Goal: Information Seeking & Learning: Learn about a topic

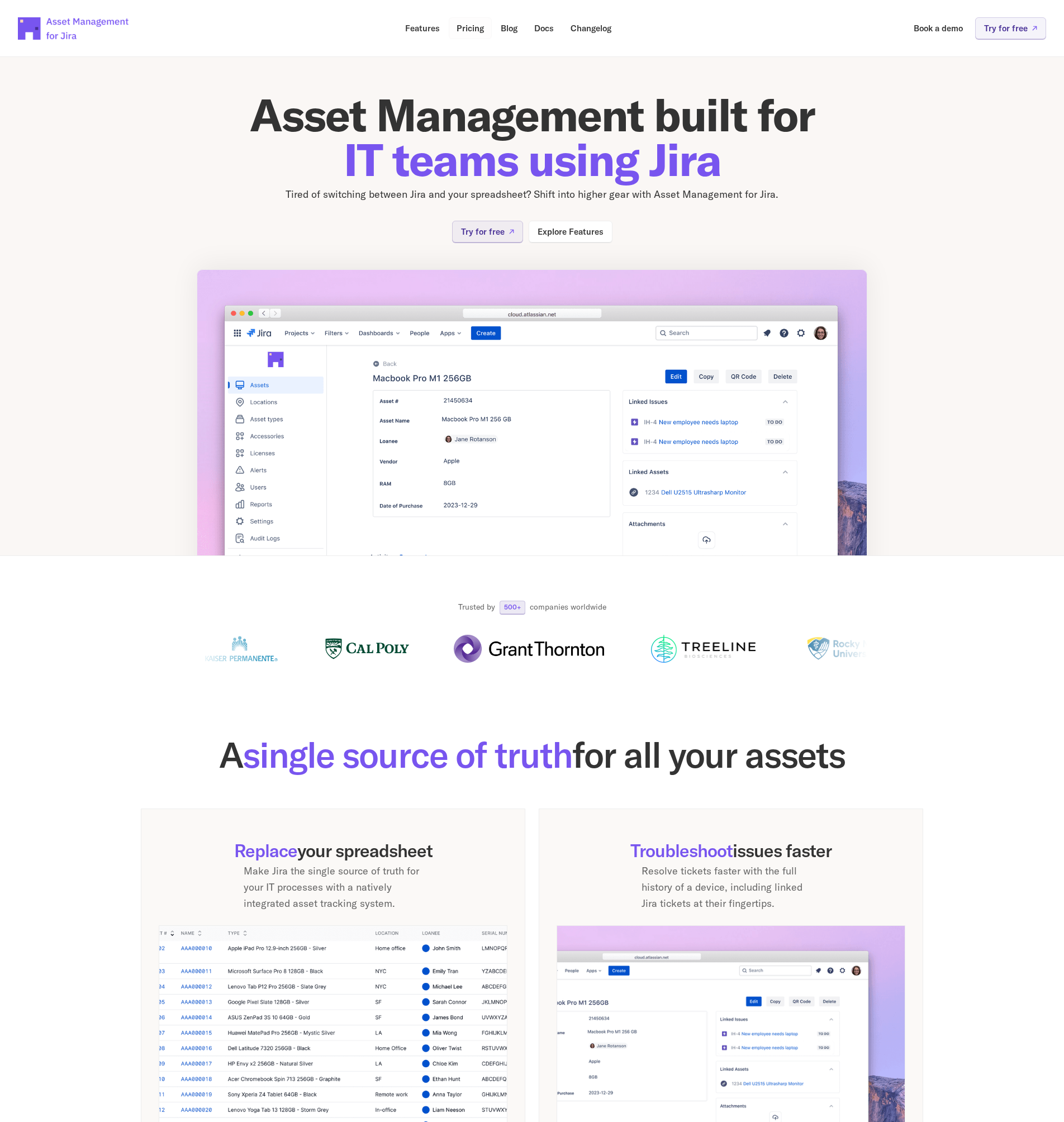
click at [471, 19] on link "Pricing" at bounding box center [470, 28] width 43 height 22
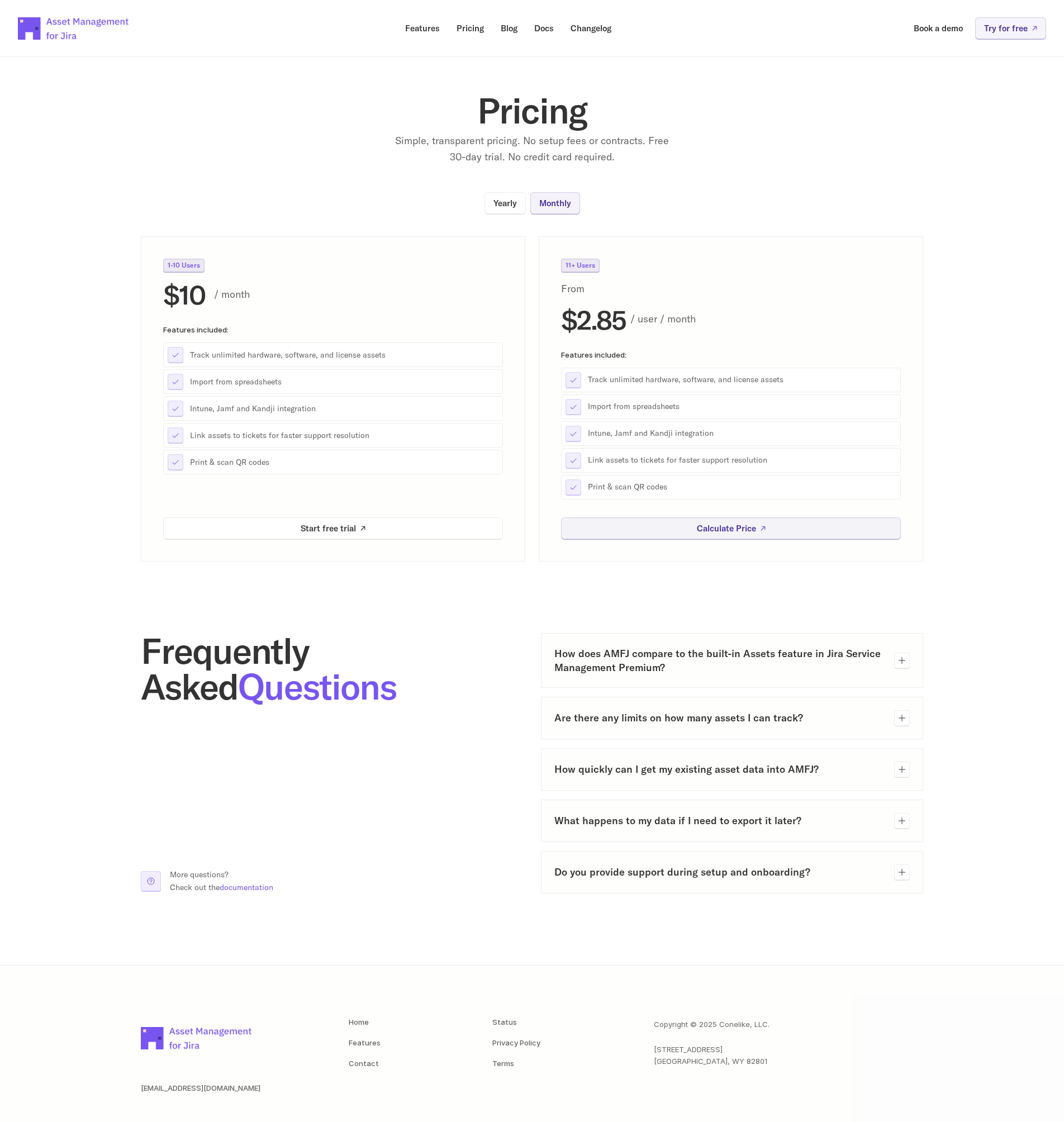
click at [495, 207] on p "Yearly" at bounding box center [505, 203] width 24 height 9
drag, startPoint x: 261, startPoint y: 363, endPoint x: 327, endPoint y: 398, distance: 74.7
click at [309, 369] on div "Track unlimited hardware, software, and license assets Import from spreadsheets…" at bounding box center [332, 408] width 340 height 132
drag, startPoint x: 213, startPoint y: 465, endPoint x: 260, endPoint y: 466, distance: 47.0
click at [260, 466] on p "Print & scan QR codes" at bounding box center [345, 462] width 309 height 11
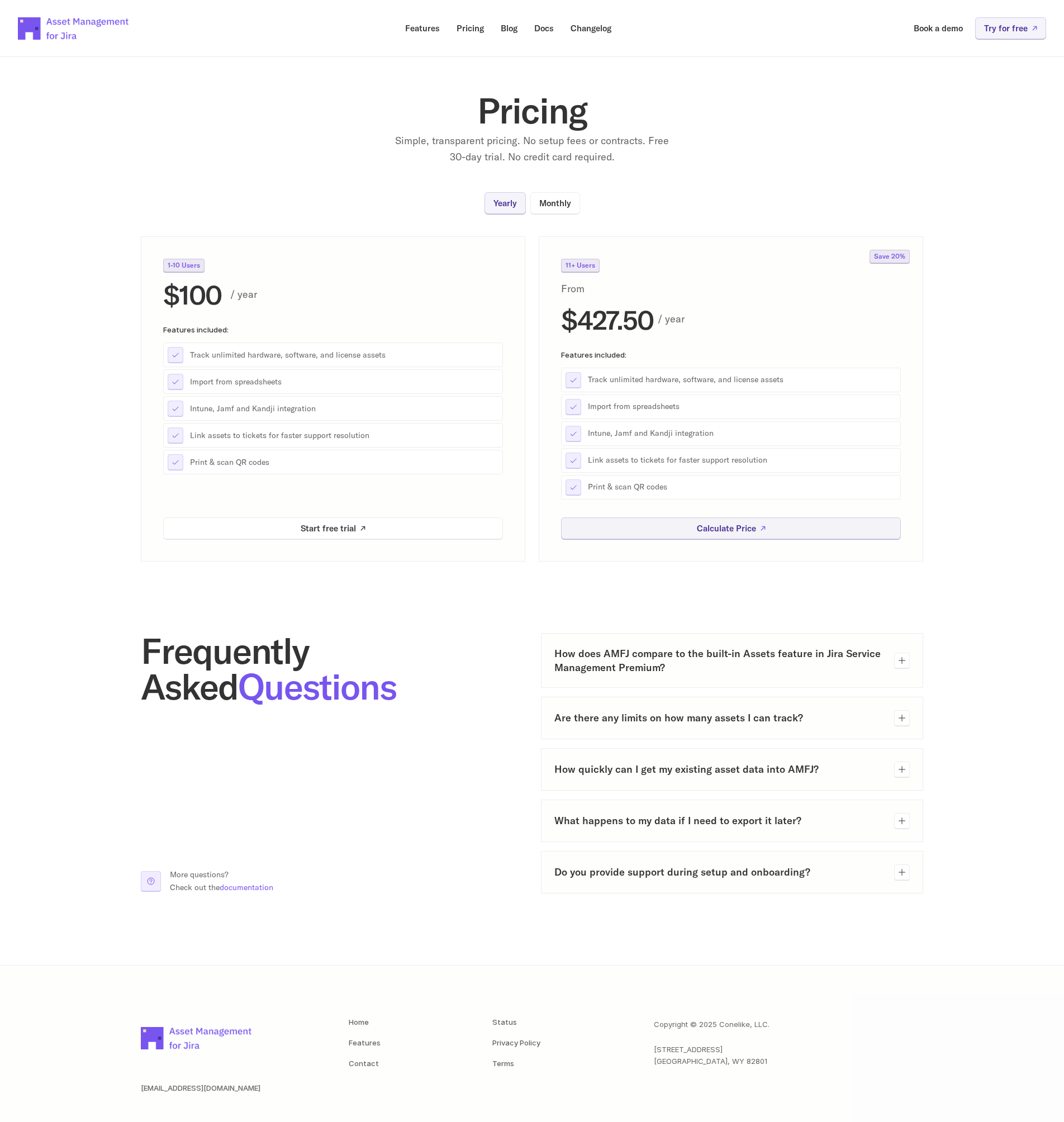
click at [282, 464] on p "Print & scan QR codes" at bounding box center [345, 462] width 309 height 11
drag, startPoint x: 170, startPoint y: 326, endPoint x: 286, endPoint y: 430, distance: 155.8
click at [284, 431] on div "Features included: Track unlimited hardware, software, and license assets Impor…" at bounding box center [332, 400] width 340 height 149
click at [289, 430] on p "Link assets to tickets for faster support resolution" at bounding box center [345, 436] width 309 height 11
drag, startPoint x: 198, startPoint y: 357, endPoint x: 336, endPoint y: 368, distance: 138.4
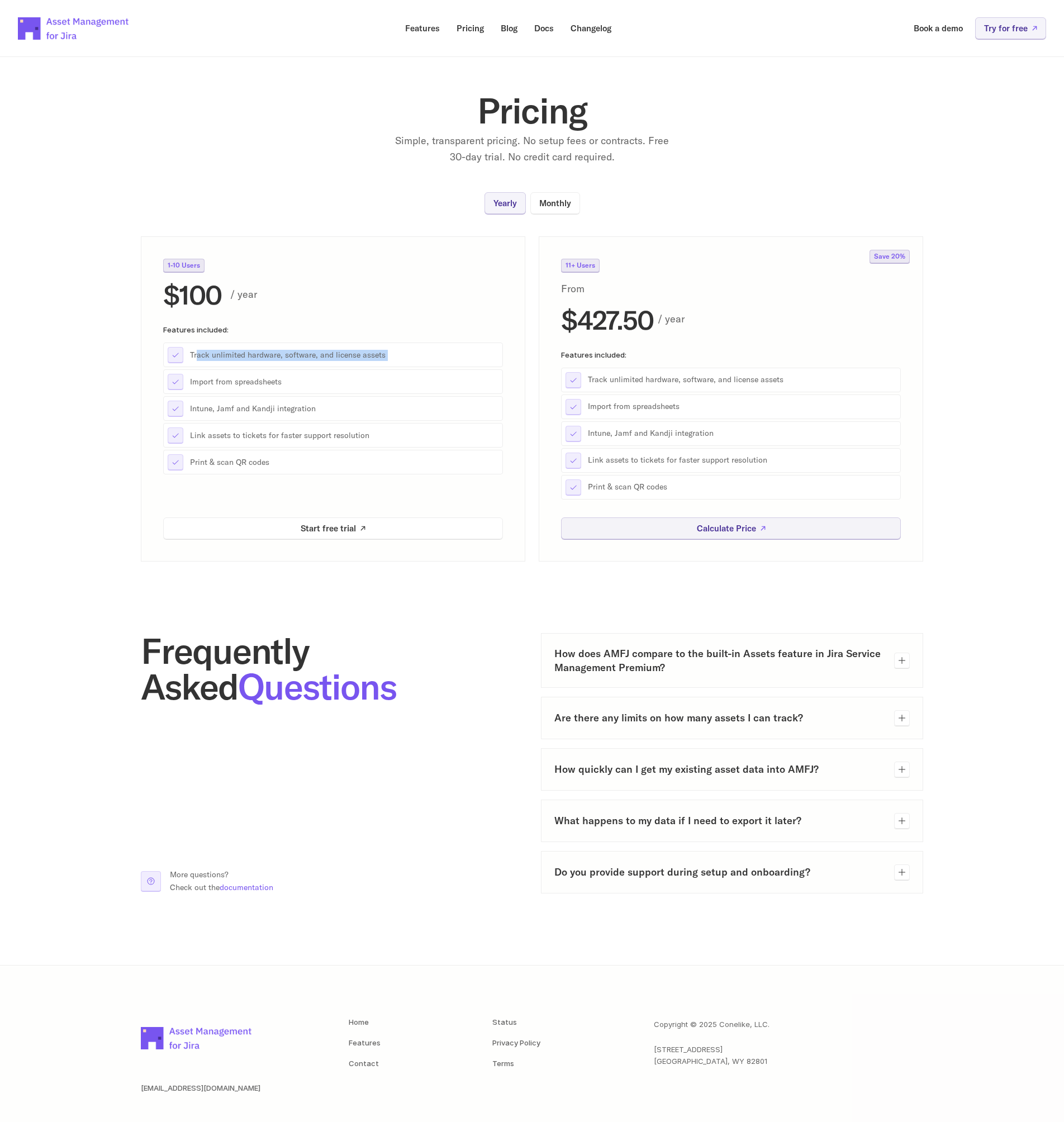
click at [332, 368] on div "Track unlimited hardware, software, and license assets Import from spreadsheets…" at bounding box center [332, 408] width 340 height 132
click at [375, 361] on div "Track unlimited hardware, software, and license assets" at bounding box center [332, 355] width 340 height 24
drag, startPoint x: 168, startPoint y: 378, endPoint x: 355, endPoint y: 462, distance: 205.0
click at [343, 465] on div "Track unlimited hardware, software, and license assets Import from spreadsheets…" at bounding box center [332, 408] width 340 height 132
click at [392, 443] on div "Link assets to tickets for faster support resolution" at bounding box center [332, 435] width 340 height 24
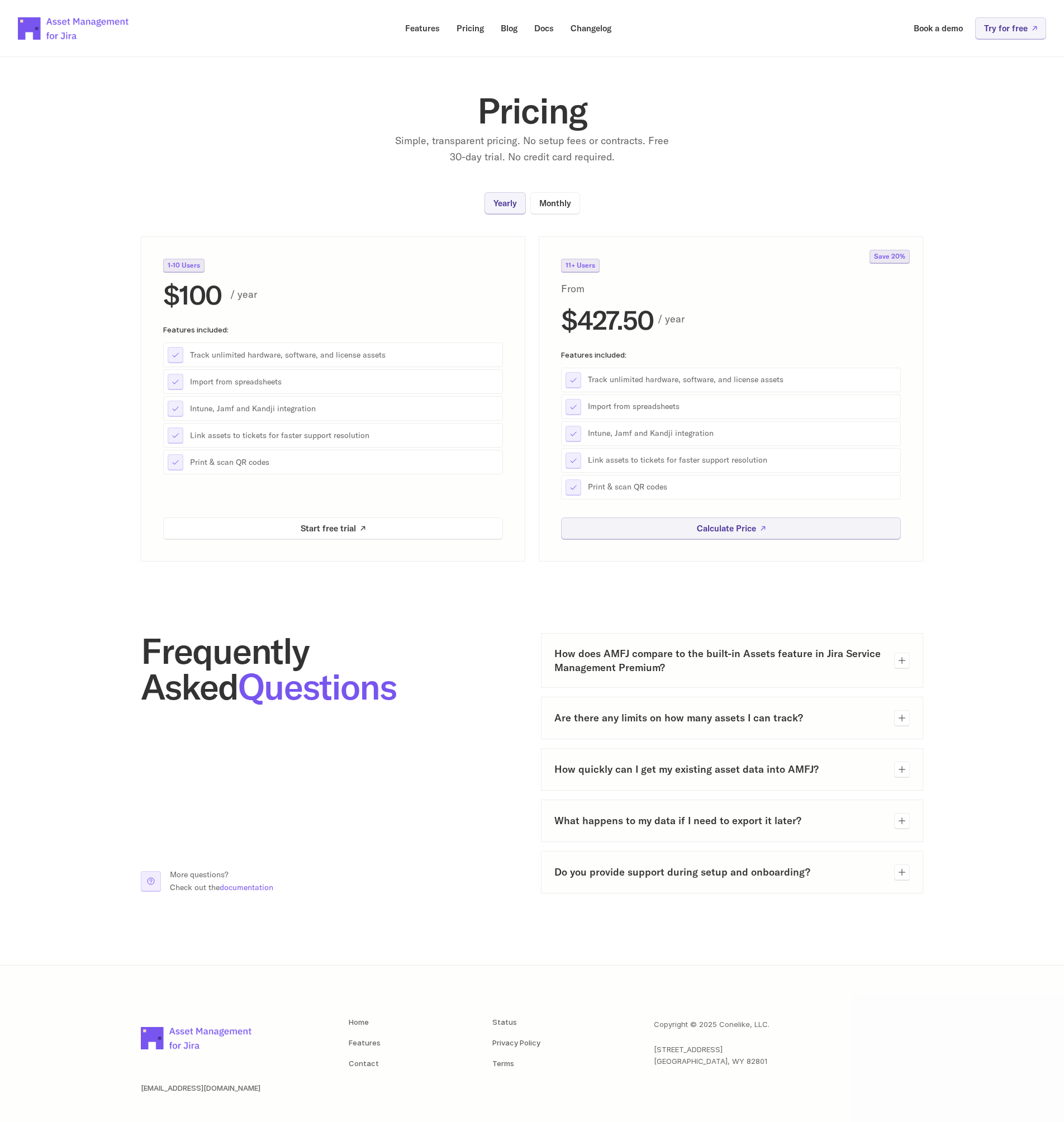
drag, startPoint x: 588, startPoint y: 256, endPoint x: 589, endPoint y: 264, distance: 8.1
click at [589, 263] on div "11+ Users From $427.50 / year Features included: Track unlimited hardware, soft…" at bounding box center [732, 398] width 385 height 325
click at [481, 32] on p "Pricing" at bounding box center [470, 28] width 27 height 9
click at [598, 269] on div "11+ Users" at bounding box center [581, 266] width 39 height 14
click at [543, 200] on p "Monthly" at bounding box center [555, 203] width 32 height 9
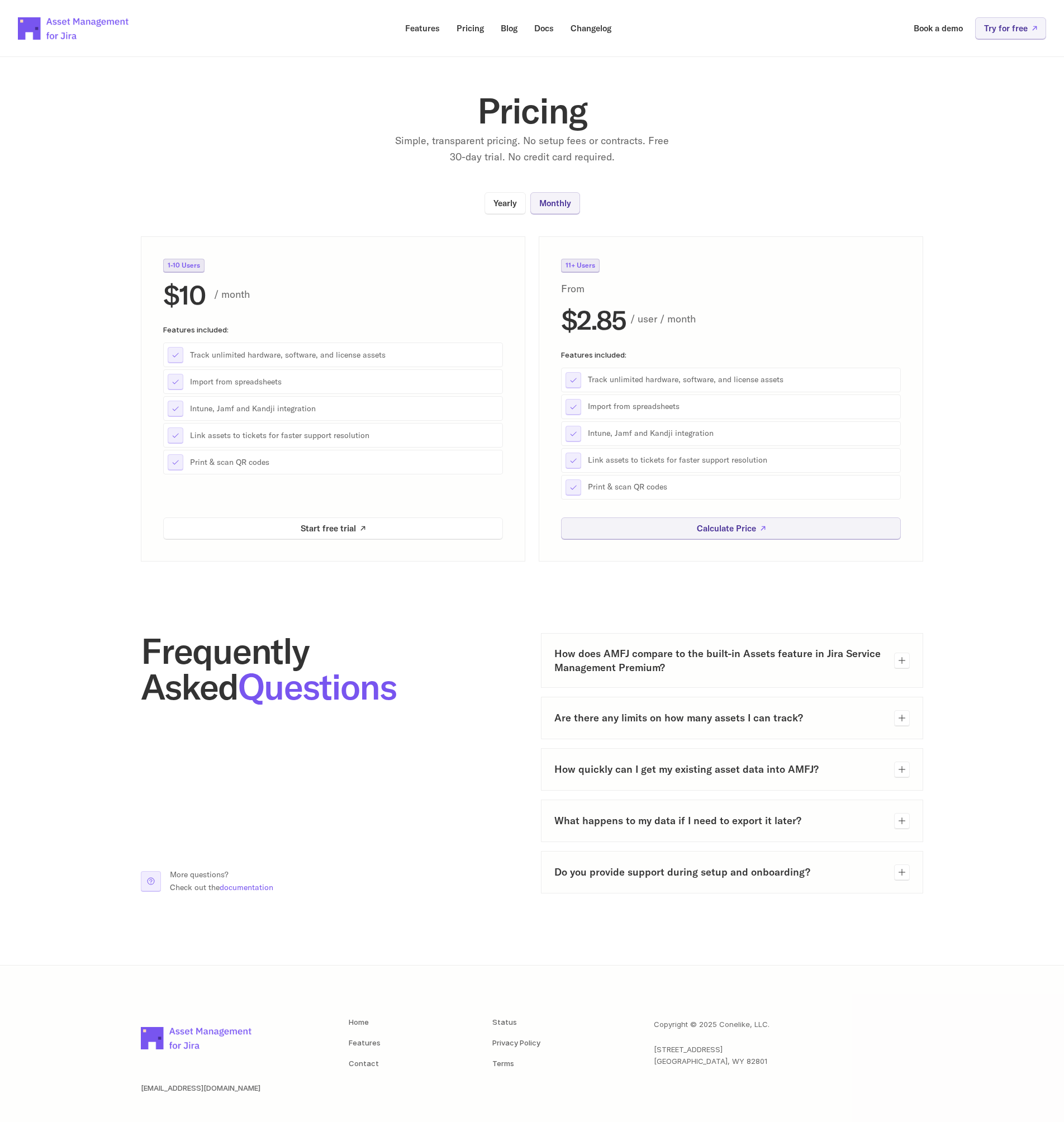
scroll to position [2, 0]
click at [503, 186] on section "Pricing Simple, transparent pricing. No setup fees or contracts. Free 30-day tr…" at bounding box center [532, 298] width 1064 height 523
click at [504, 194] on link "Yearly" at bounding box center [505, 201] width 42 height 22
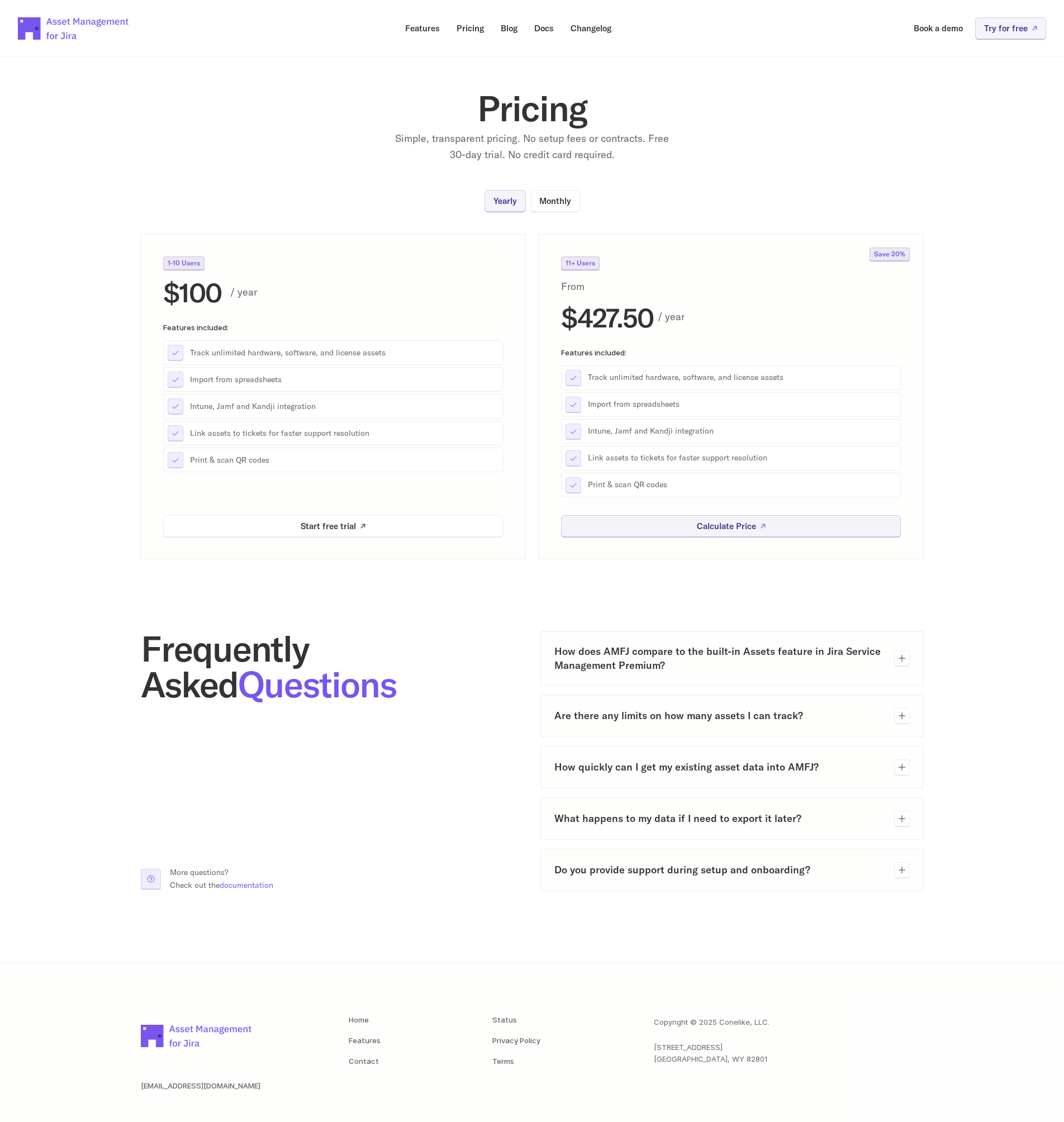
click at [577, 261] on p "11+ Users" at bounding box center [580, 263] width 29 height 6
click at [737, 530] on p "Calculate Price" at bounding box center [727, 526] width 60 height 9
